Goal: Task Accomplishment & Management: Manage account settings

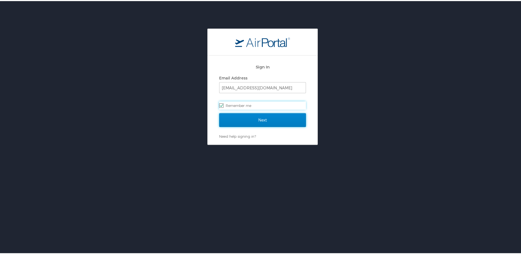
click at [253, 123] on input "Next" at bounding box center [262, 119] width 87 height 14
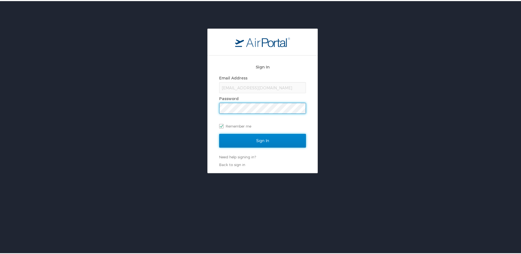
click at [255, 140] on input "Sign In" at bounding box center [262, 140] width 87 height 14
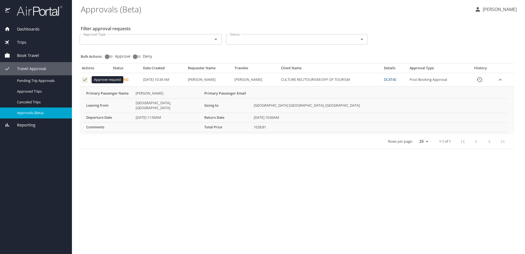
click at [87, 80] on icon "Approval table" at bounding box center [84, 79] width 5 height 5
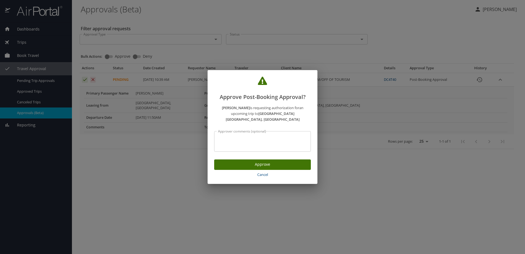
click at [236, 161] on span "Approve" at bounding box center [262, 164] width 88 height 7
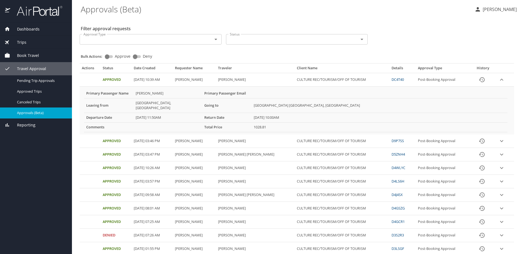
click at [506, 10] on p "Kasia Dizer" at bounding box center [499, 9] width 36 height 7
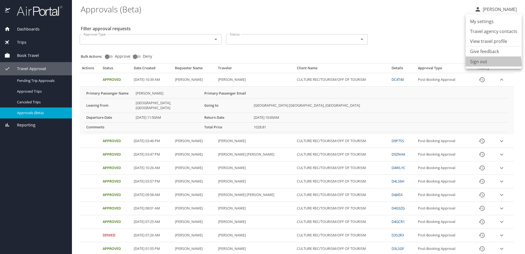
click at [489, 64] on li "Sign out" at bounding box center [493, 62] width 56 height 10
